Goal: Task Accomplishment & Management: Manage account settings

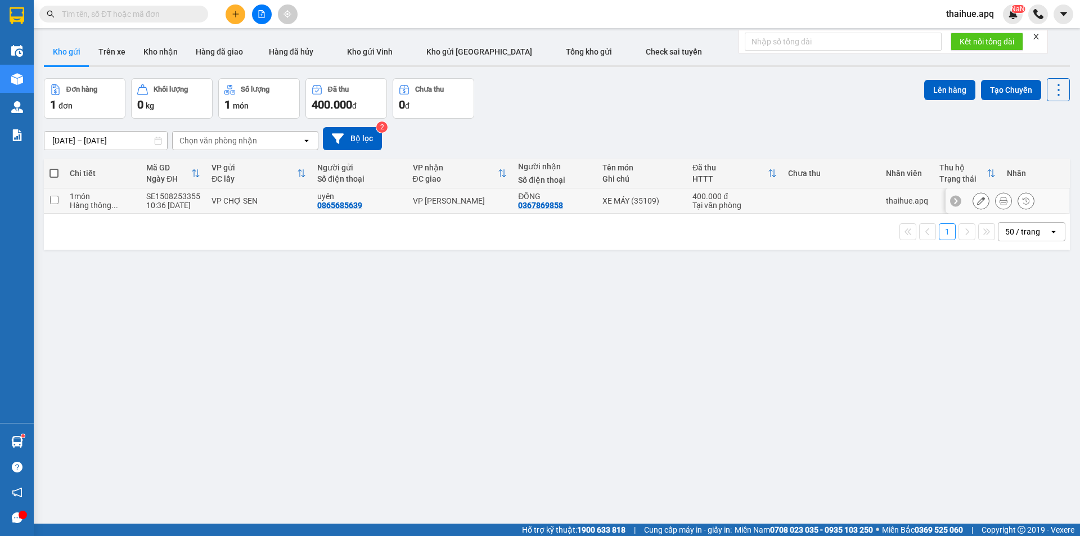
click at [814, 197] on td at bounding box center [831, 200] width 98 height 25
checkbox input "true"
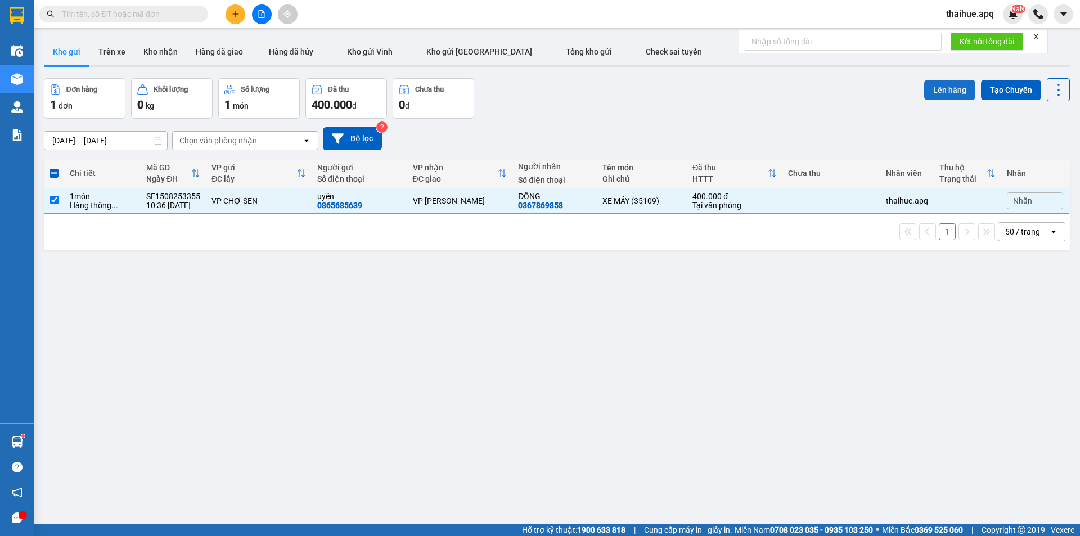
click at [945, 91] on button "Lên hàng" at bounding box center [949, 90] width 51 height 20
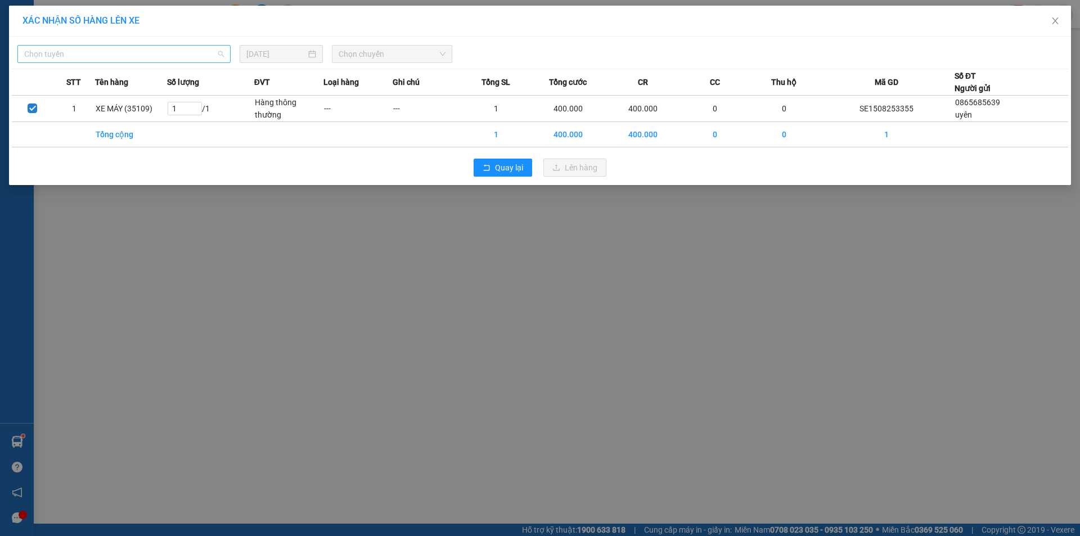
click at [181, 53] on span "Chọn tuyến" at bounding box center [124, 54] width 200 height 17
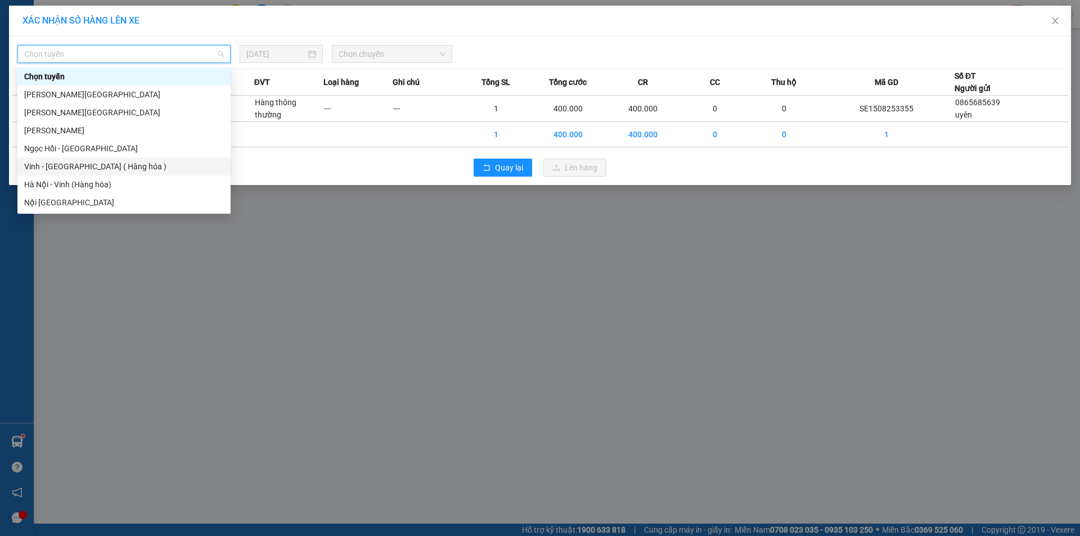
click at [52, 170] on div "Vinh - [GEOGRAPHIC_DATA] ( Hàng hóa )" at bounding box center [124, 166] width 200 height 12
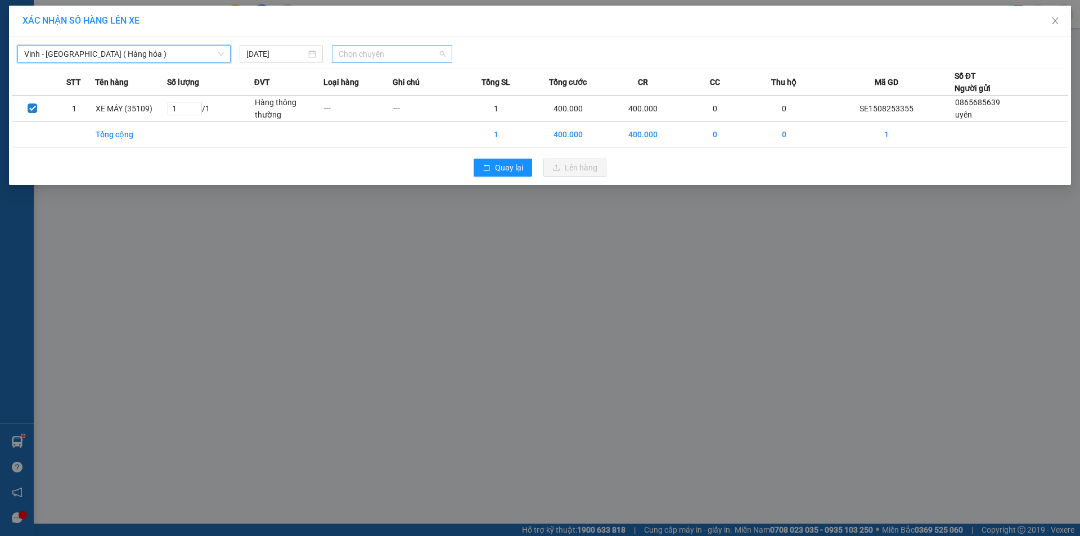
click at [399, 55] on span "Chọn chuyến" at bounding box center [392, 54] width 107 height 17
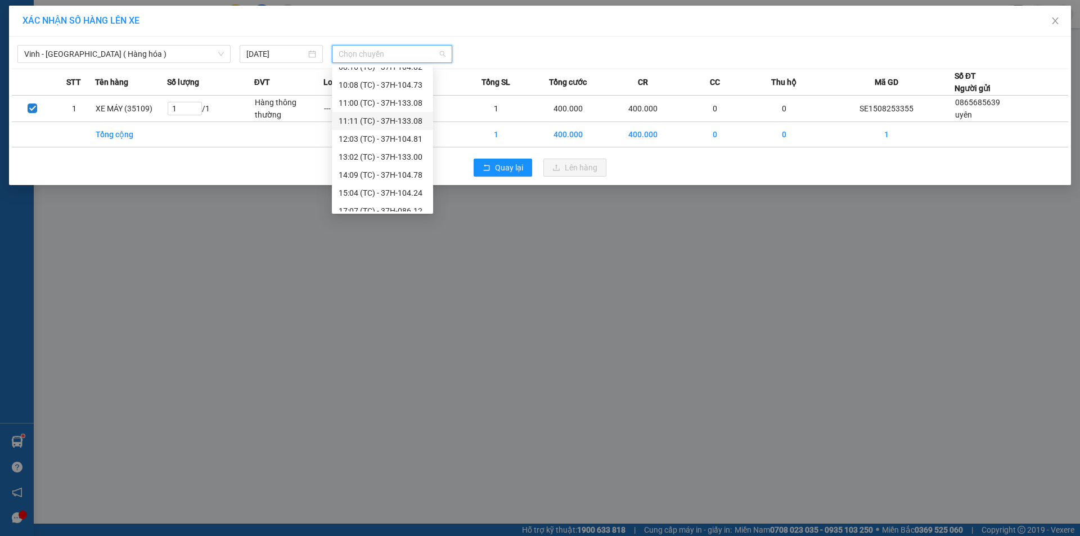
scroll to position [36, 0]
click at [400, 186] on div "15:04 (TC) - 37H-104.24" at bounding box center [383, 184] width 88 height 12
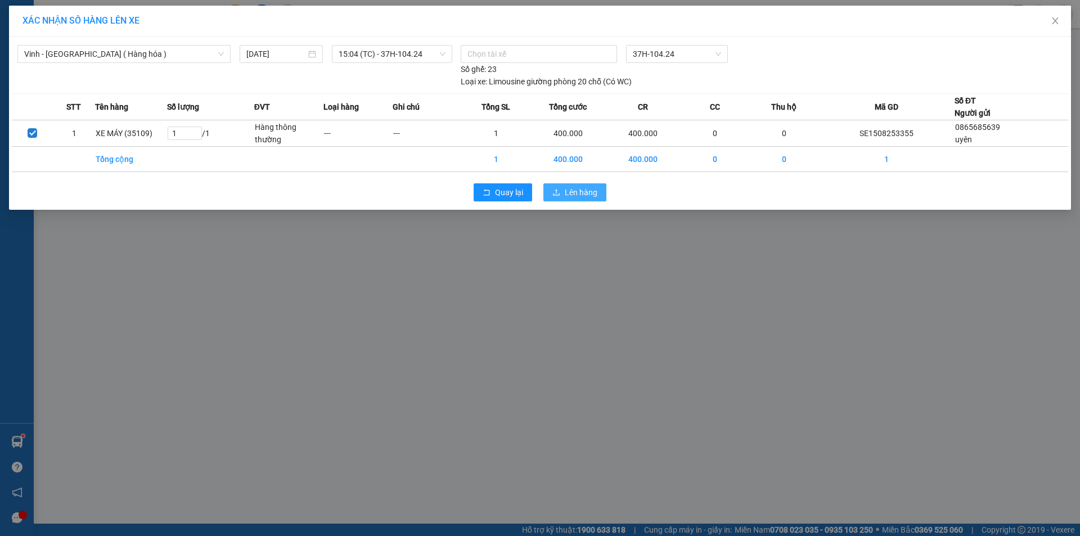
click at [576, 190] on span "Lên hàng" at bounding box center [581, 192] width 33 height 12
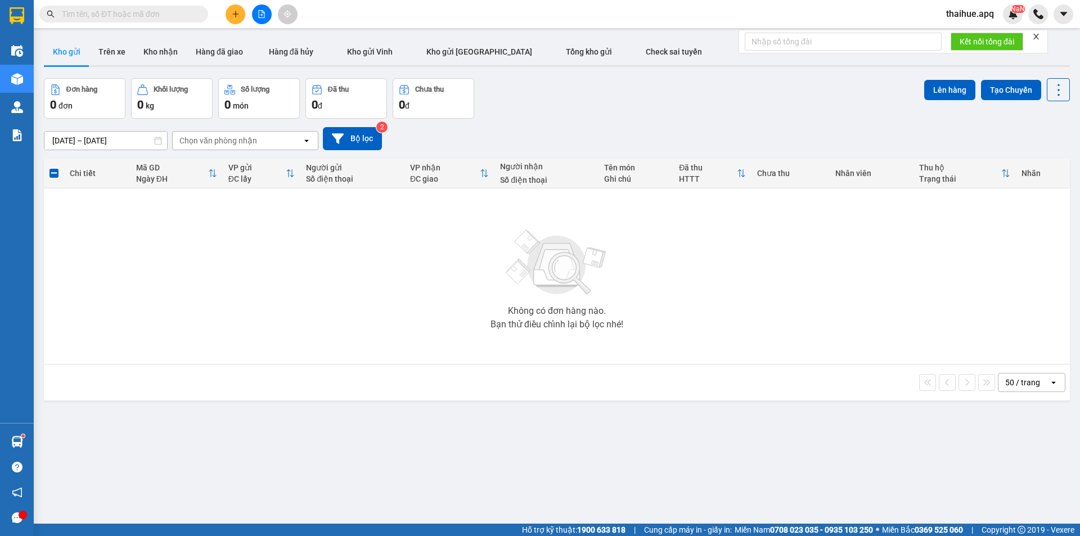
click at [549, 285] on img at bounding box center [557, 262] width 112 height 79
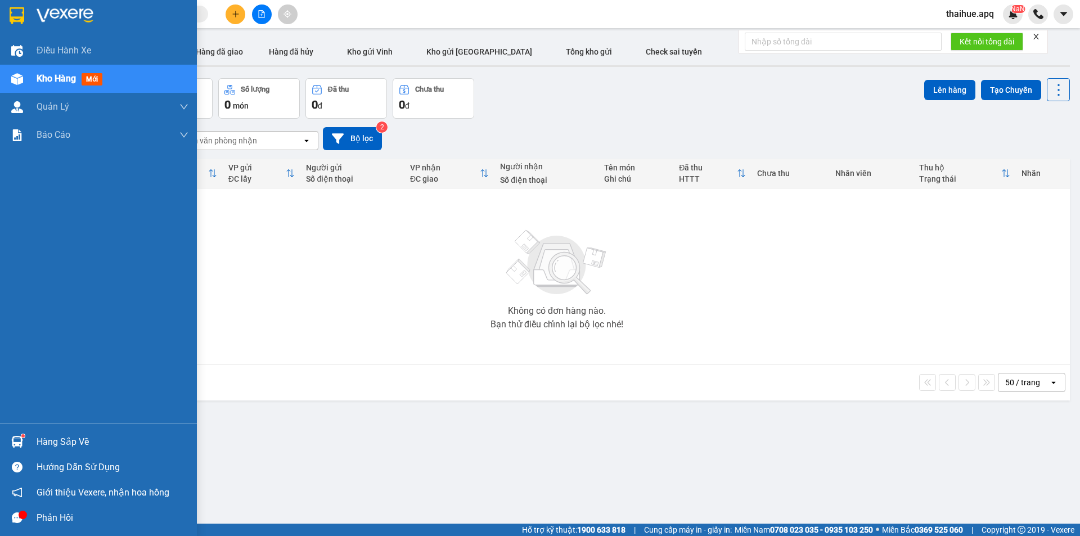
click at [48, 448] on div "Hàng sắp về" at bounding box center [113, 442] width 152 height 17
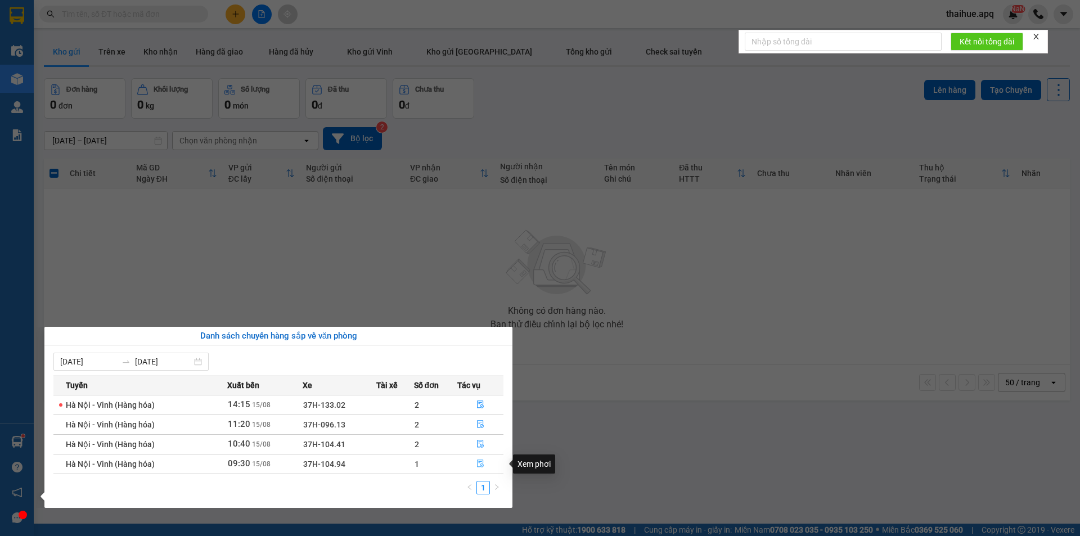
click at [481, 463] on icon "file-done" at bounding box center [480, 463] width 8 height 8
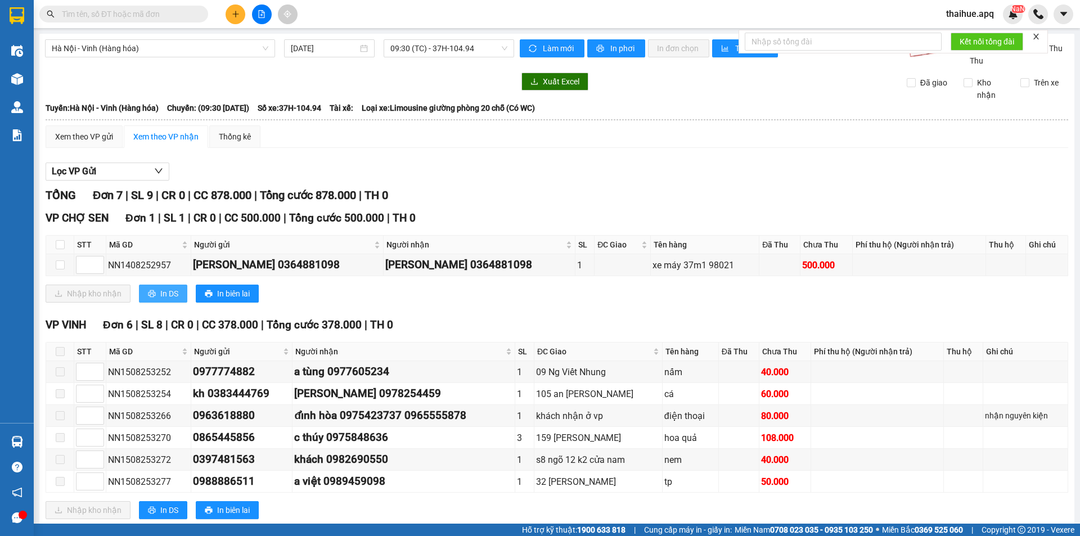
click at [166, 292] on span "In DS" at bounding box center [169, 293] width 18 height 12
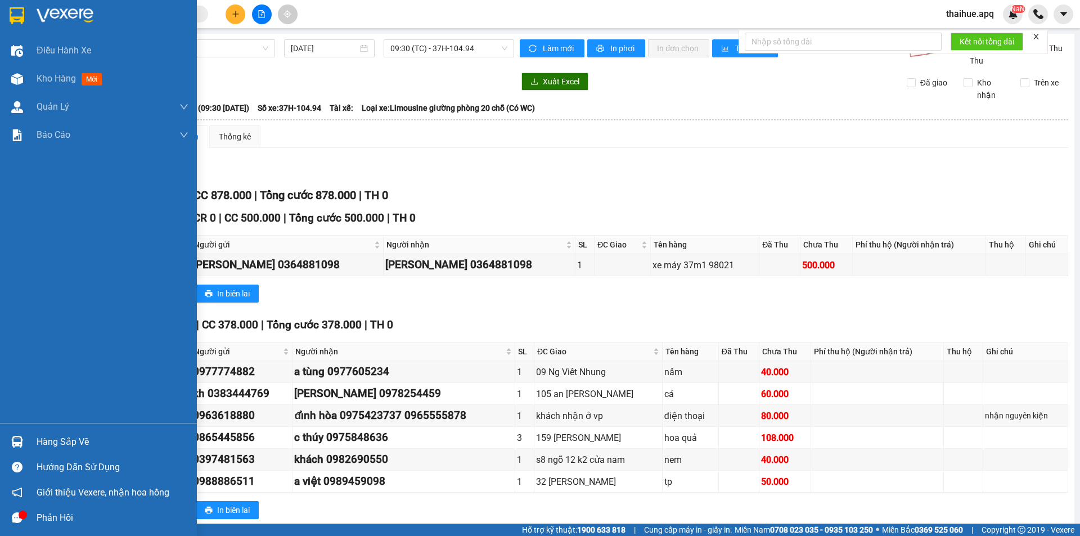
click at [44, 440] on div "Hàng sắp về" at bounding box center [113, 442] width 152 height 17
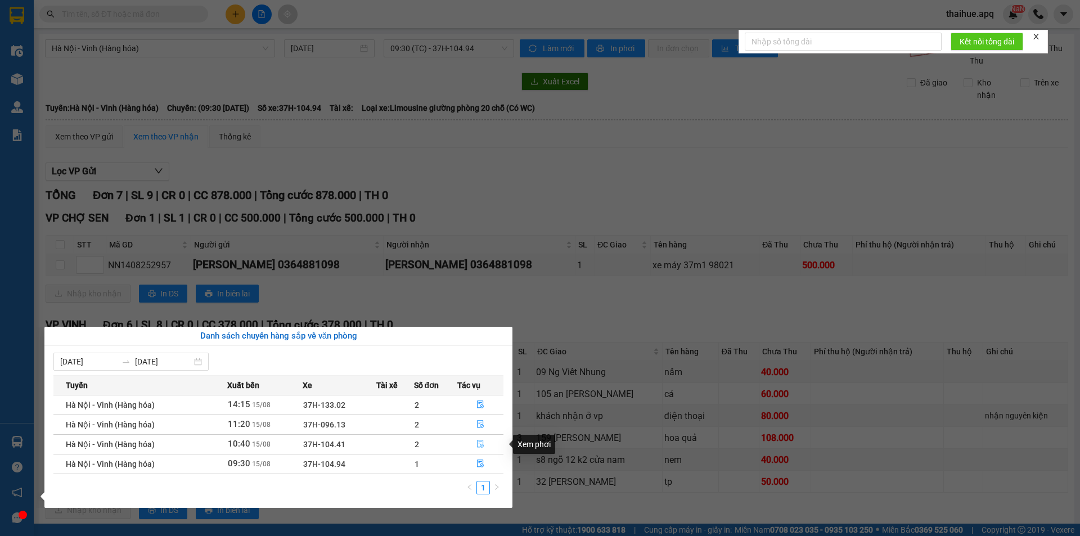
click at [479, 442] on icon "file-done" at bounding box center [480, 444] width 7 height 8
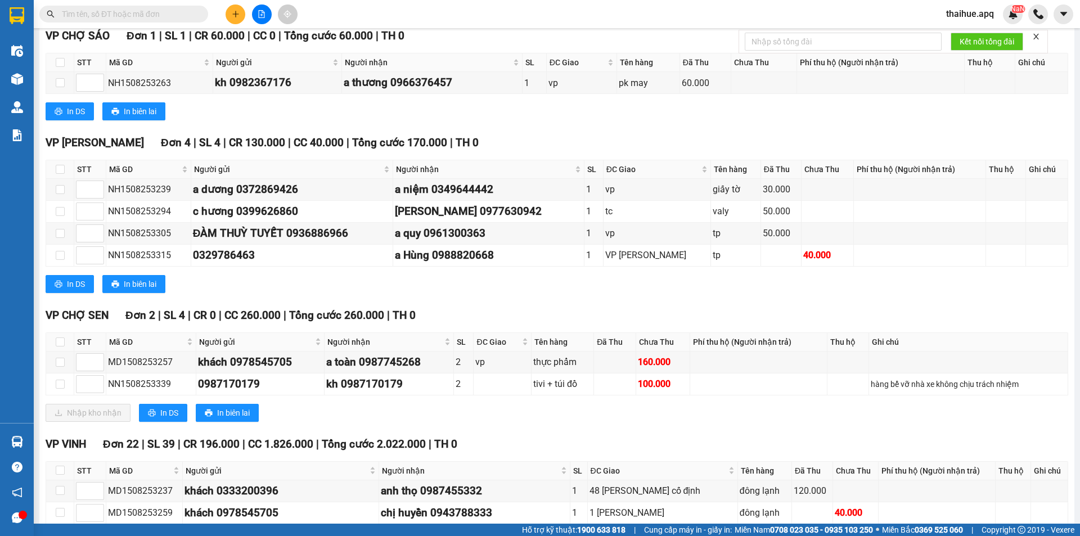
scroll to position [337, 0]
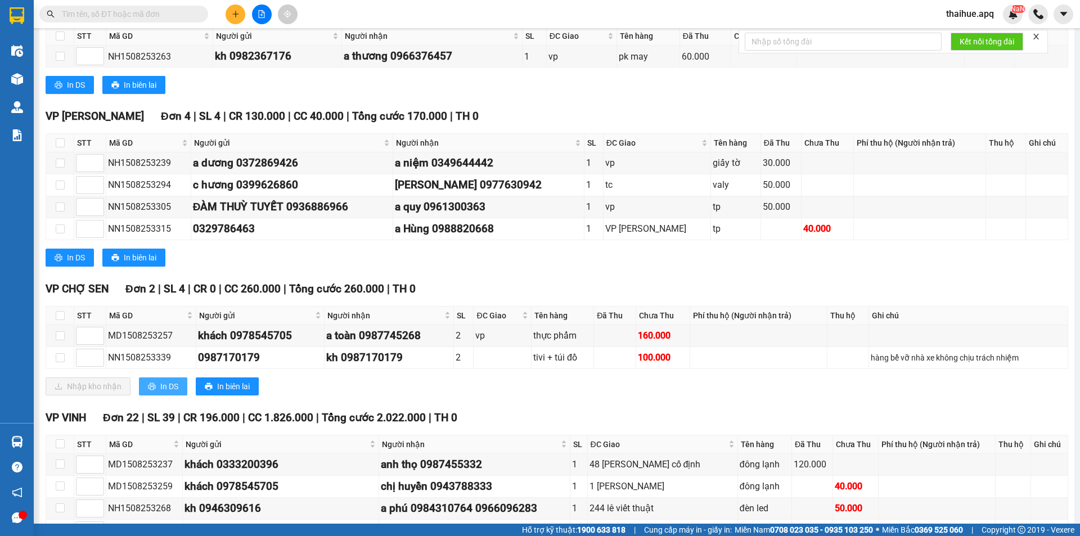
click at [171, 385] on span "In DS" at bounding box center [169, 386] width 18 height 12
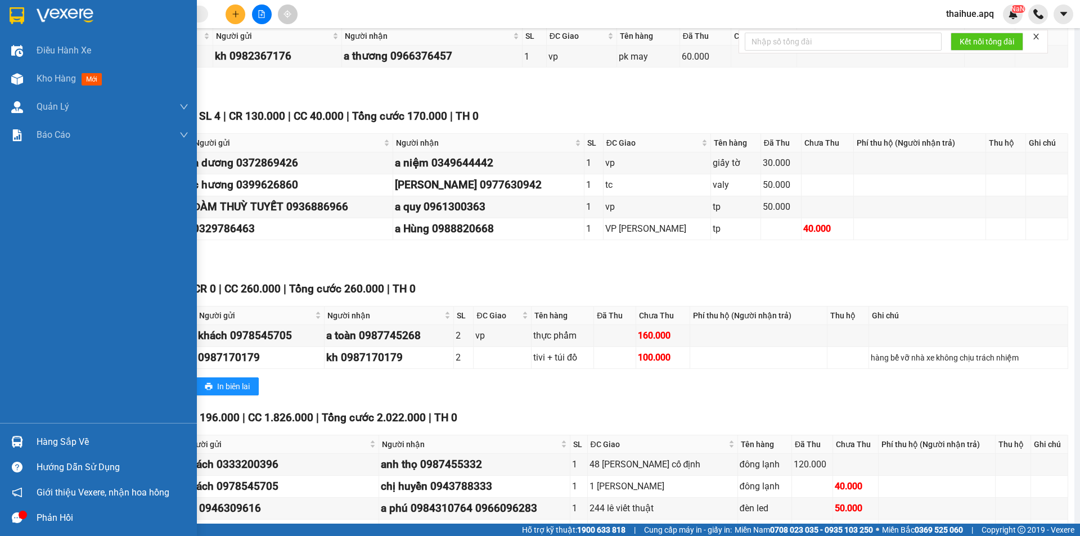
click at [44, 440] on div "Hàng sắp về" at bounding box center [113, 442] width 152 height 17
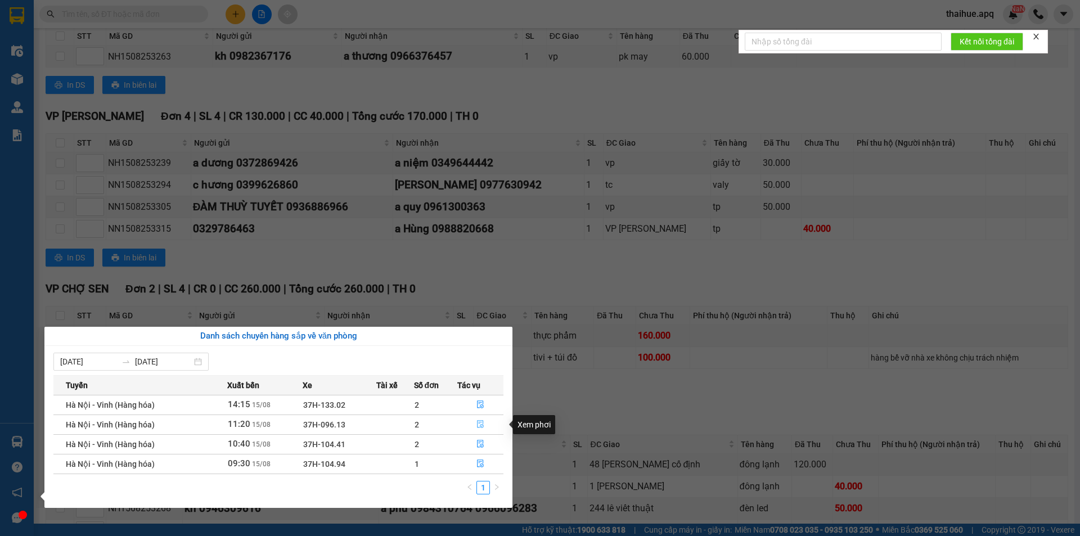
click at [480, 423] on icon "file-done" at bounding box center [480, 424] width 8 height 8
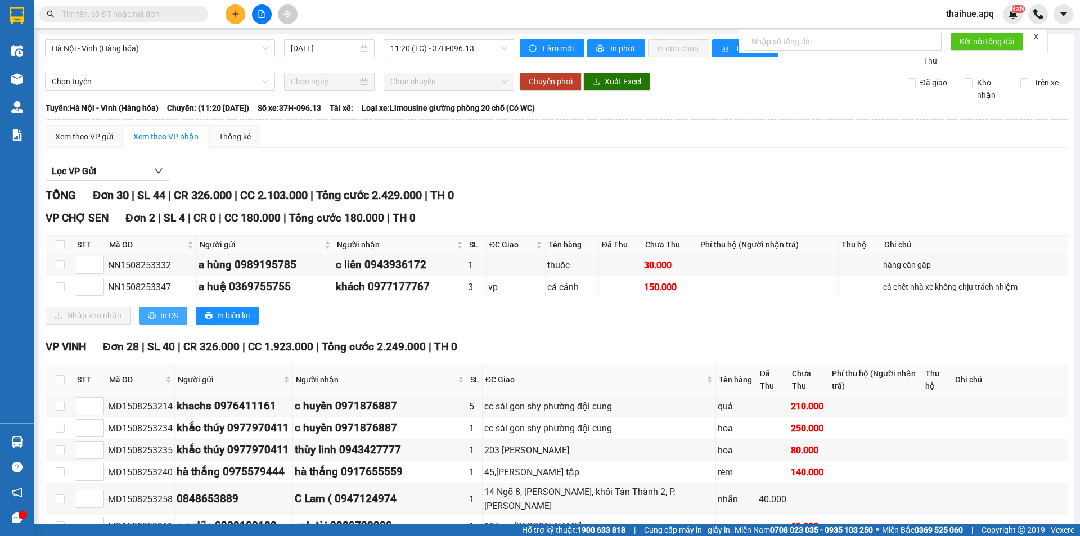
click at [168, 313] on span "In DS" at bounding box center [169, 315] width 18 height 12
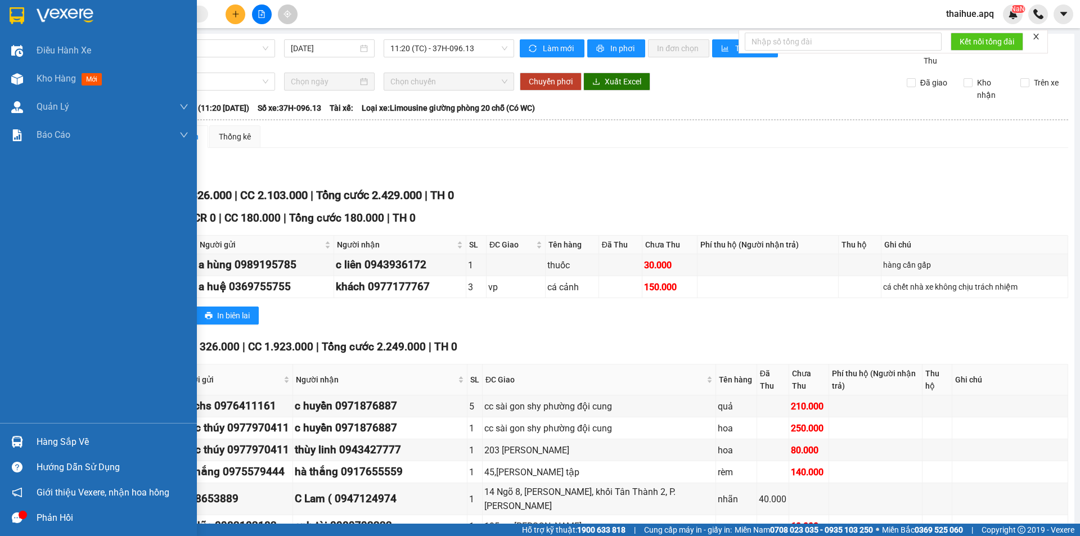
click at [57, 444] on div "Hàng sắp về" at bounding box center [113, 442] width 152 height 17
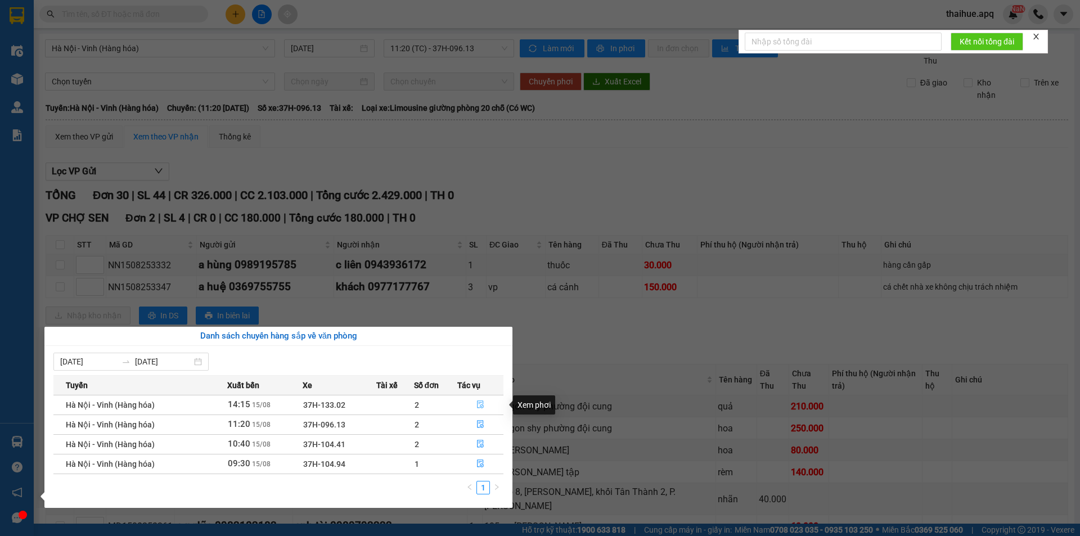
click at [481, 404] on icon "file-done" at bounding box center [480, 404] width 8 height 8
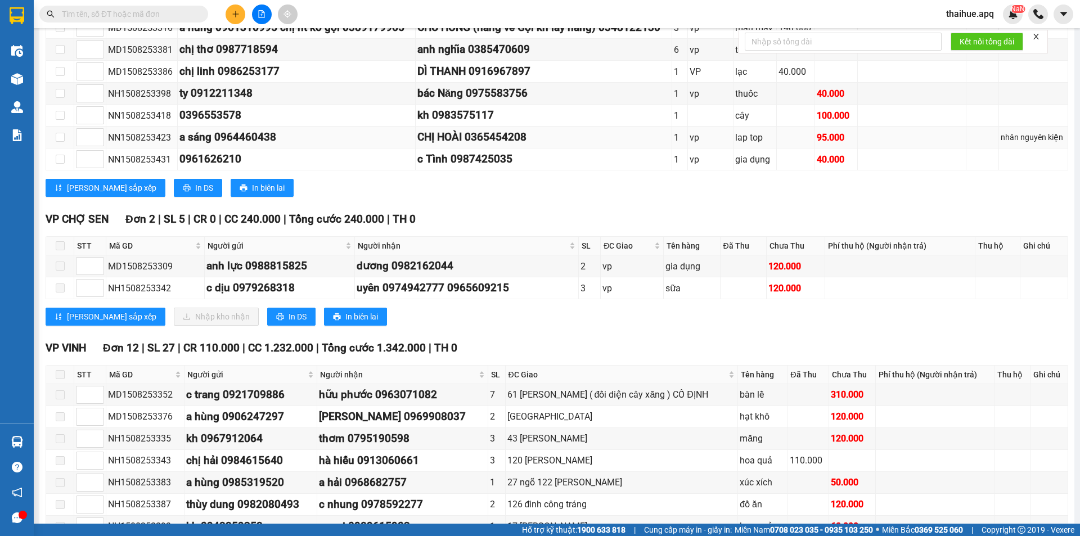
scroll to position [281, 0]
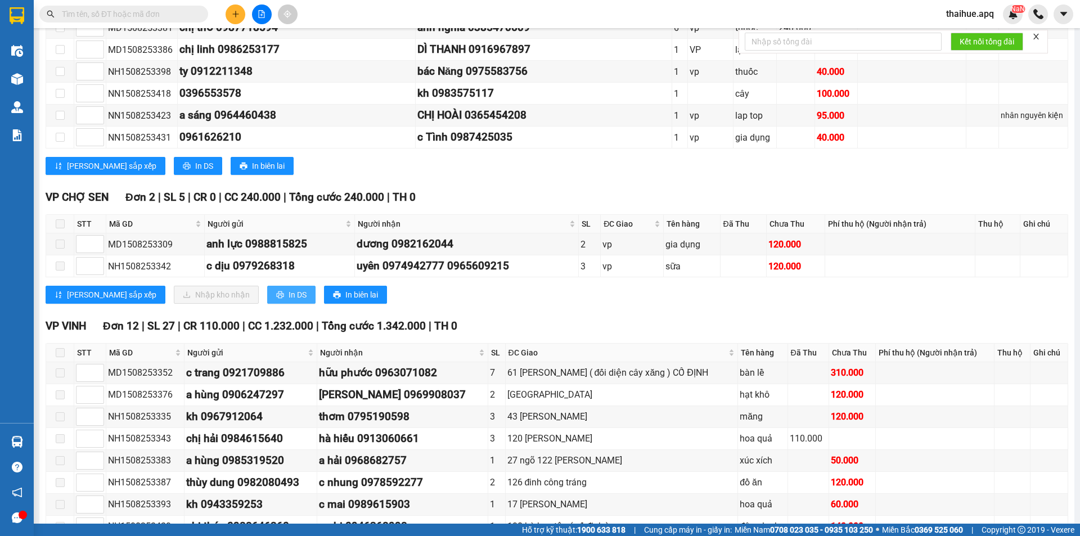
click at [289, 292] on span "In DS" at bounding box center [298, 295] width 18 height 12
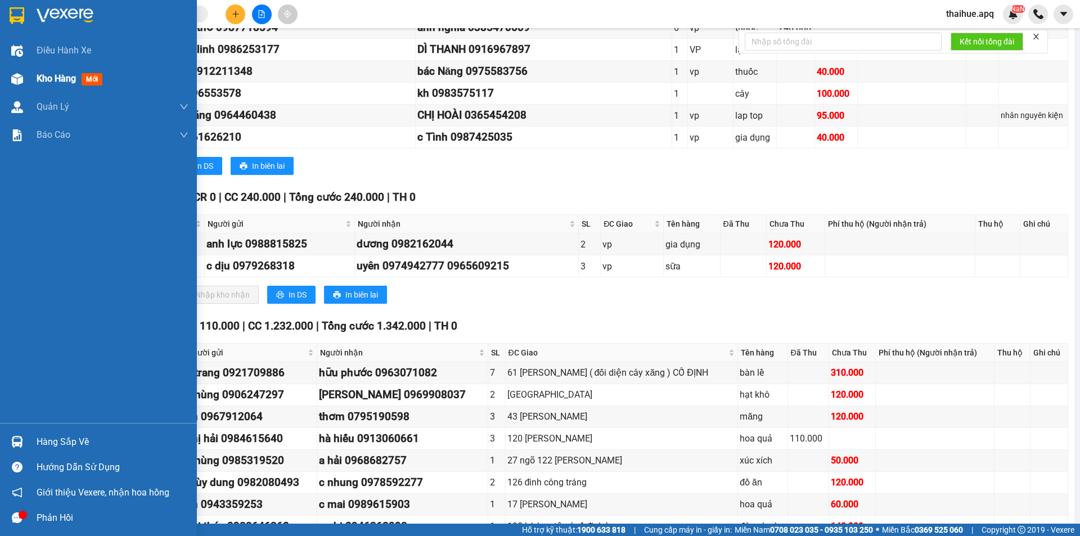
click at [64, 75] on span "Kho hàng" at bounding box center [56, 78] width 39 height 11
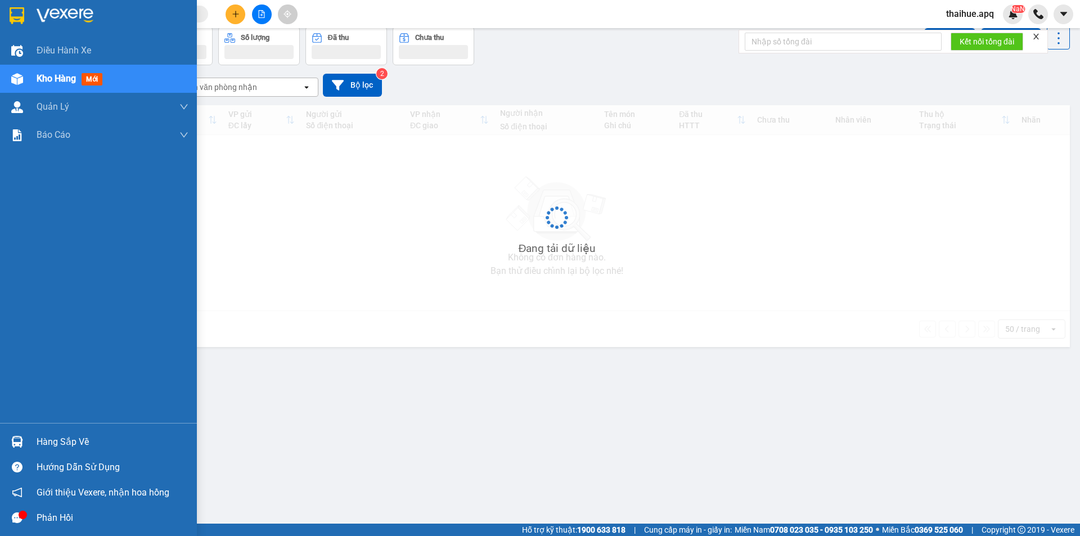
scroll to position [52, 0]
